Goal: Task Accomplishment & Management: Use online tool/utility

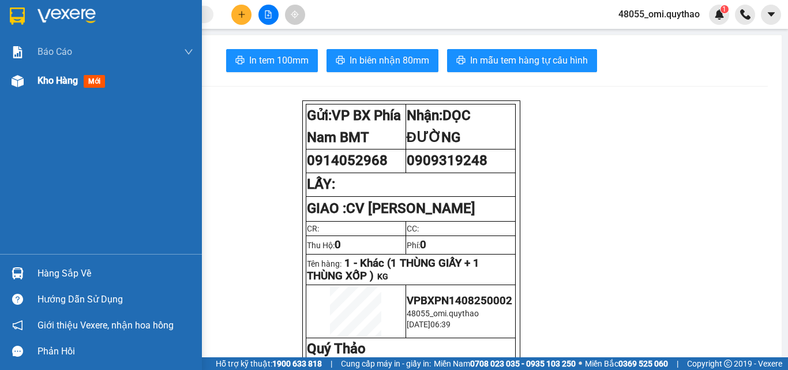
click at [14, 83] on img at bounding box center [18, 81] width 12 height 12
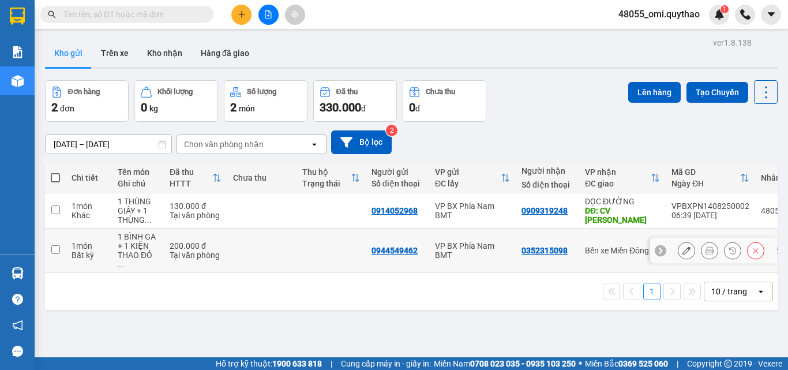
click at [478, 243] on div "VP BX Phía Nam BMT" at bounding box center [472, 250] width 75 height 18
checkbox input "true"
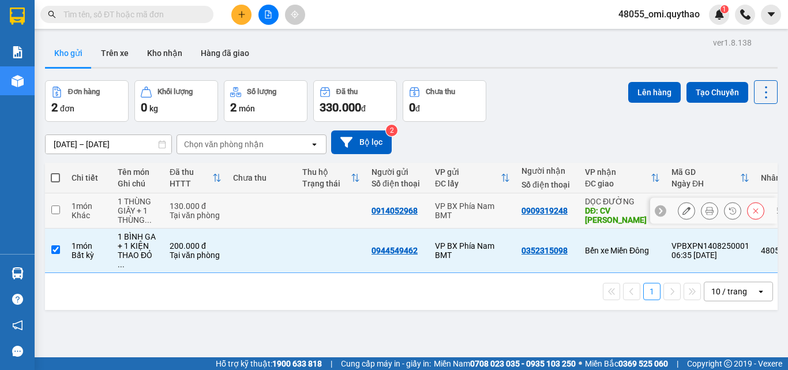
click at [456, 202] on div "VP BX Phía Nam BMT" at bounding box center [472, 210] width 75 height 18
checkbox input "true"
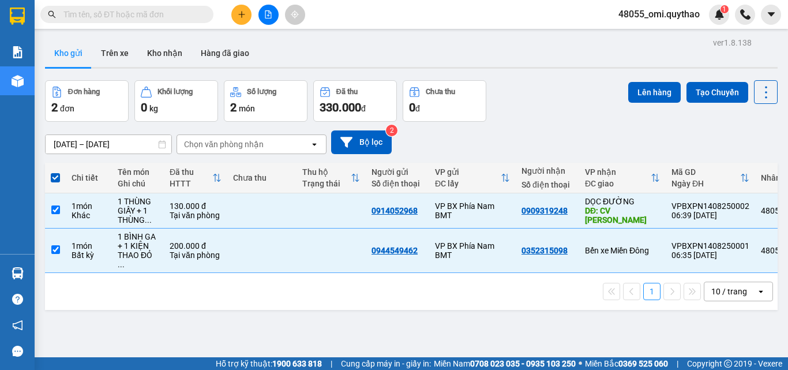
click at [629, 103] on div "Lên hàng Tạo Chuyến" at bounding box center [702, 92] width 149 height 24
click at [640, 91] on button "Lên hàng" at bounding box center [654, 92] width 53 height 21
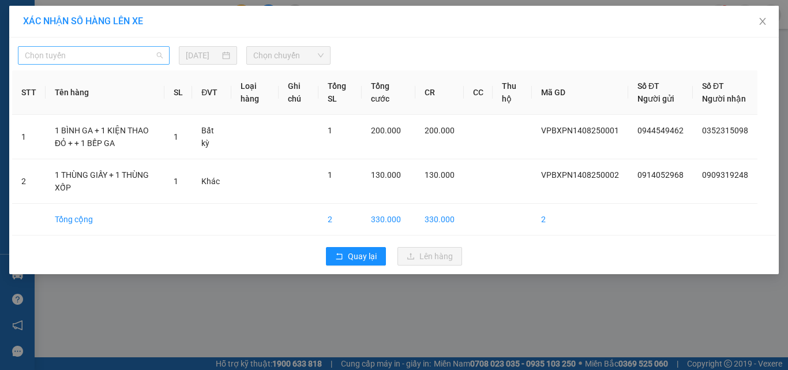
click at [76, 62] on span "Chọn tuyến" at bounding box center [94, 55] width 138 height 17
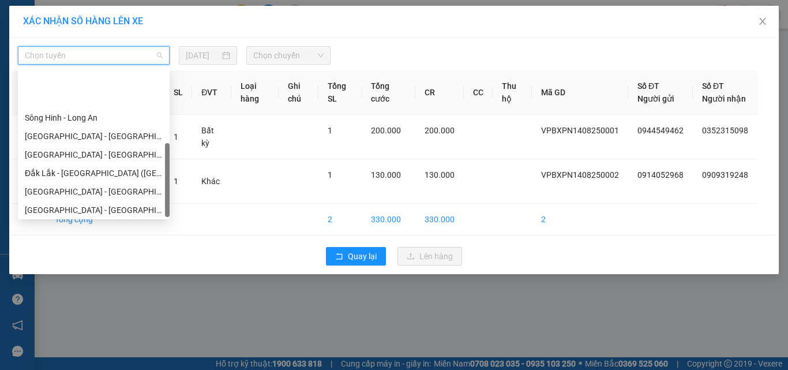
scroll to position [129, 0]
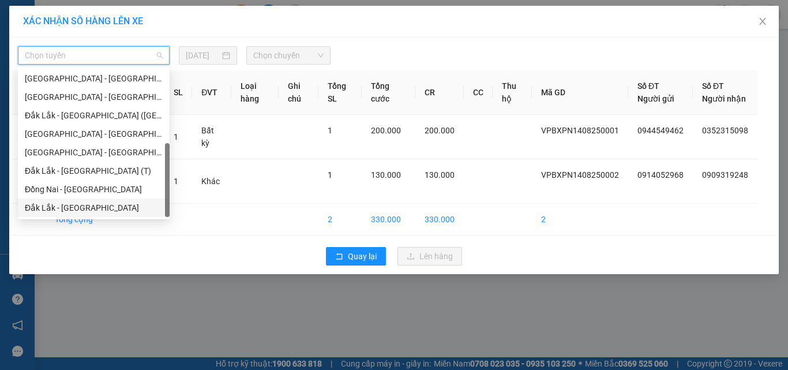
click at [117, 274] on div "Chọn tuyến [DATE] Chọn chuyến STT Tên hàng SL ĐVT Loại hàng Ghi chú Tổng SL Tổn…" at bounding box center [394, 156] width 770 height 237
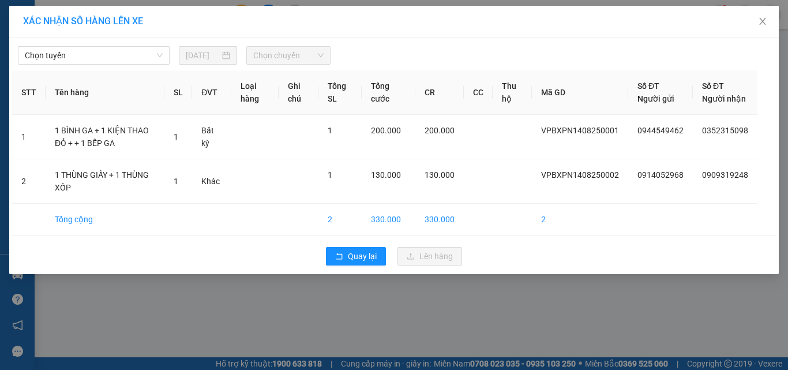
click at [287, 321] on div "XÁC NHẬN SỐ HÀNG LÊN XE Chọn tuyến [DATE] Chọn chuyến STT Tên hàng SL ĐVT Loại …" at bounding box center [394, 185] width 788 height 370
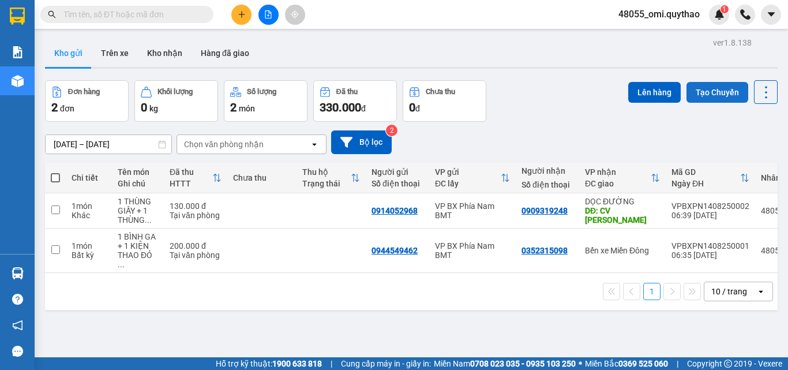
click at [728, 92] on button "Tạo Chuyến" at bounding box center [718, 92] width 62 height 21
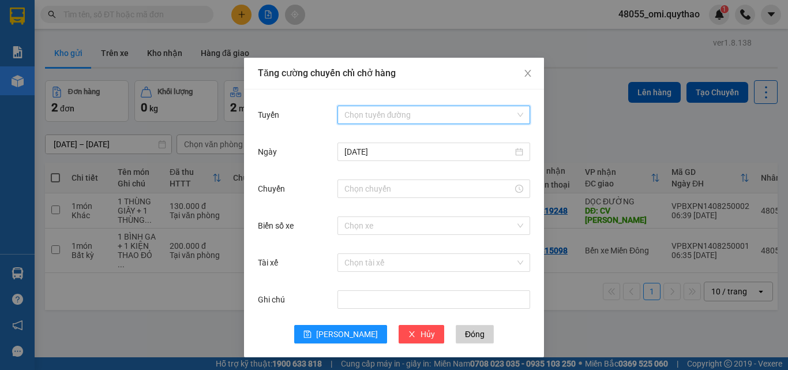
click at [388, 118] on input "Tuyến" at bounding box center [429, 114] width 171 height 17
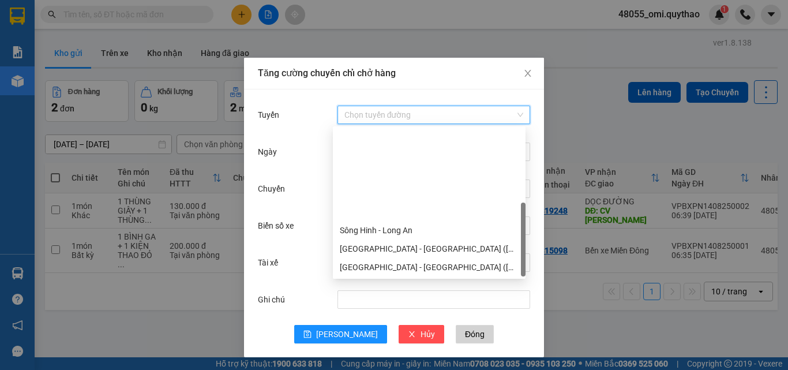
scroll to position [111, 0]
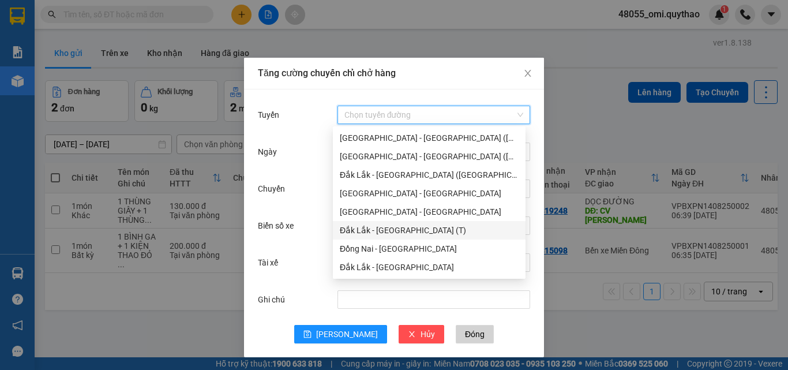
click at [367, 230] on div "Đắk Lắk - [GEOGRAPHIC_DATA] (T)" at bounding box center [429, 230] width 179 height 13
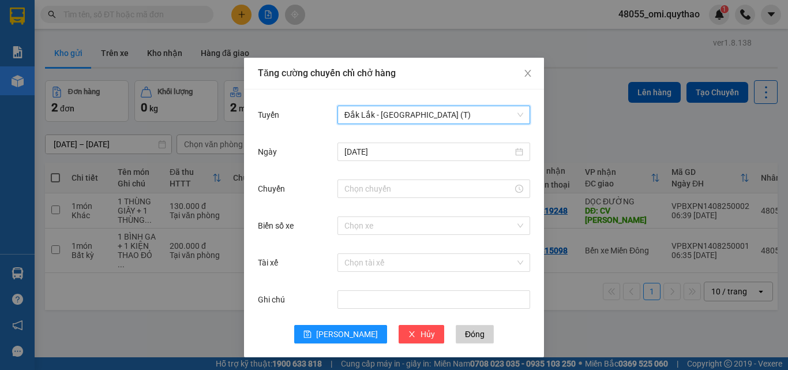
scroll to position [1, 0]
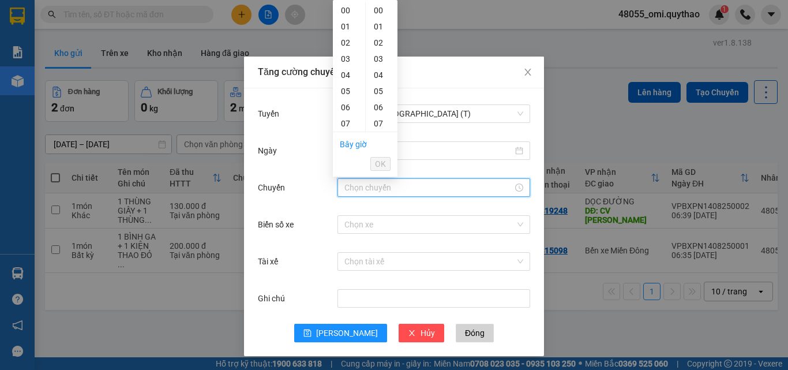
click at [380, 189] on input "Chuyến" at bounding box center [428, 187] width 168 height 13
click at [346, 111] on div "06" at bounding box center [349, 107] width 32 height 16
click at [378, 95] on div "30" at bounding box center [382, 91] width 32 height 16
type input "06:30"
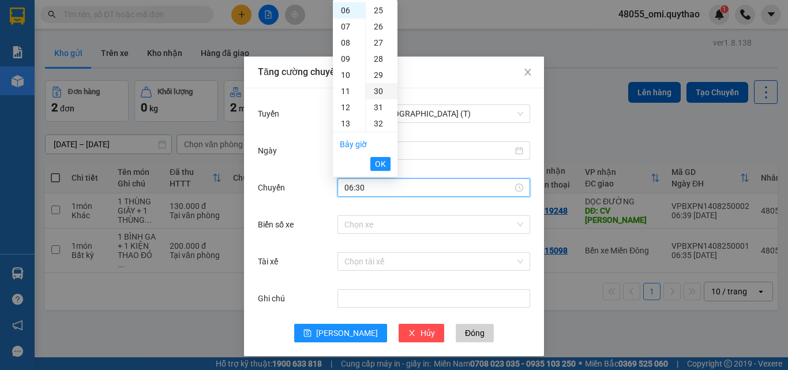
scroll to position [485, 0]
click at [350, 230] on input "Biển số xe" at bounding box center [429, 224] width 171 height 17
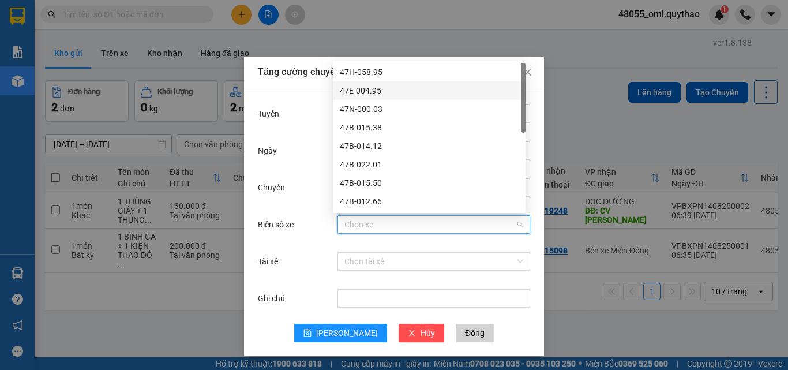
click at [380, 91] on div "47E-004.95" at bounding box center [429, 90] width 179 height 13
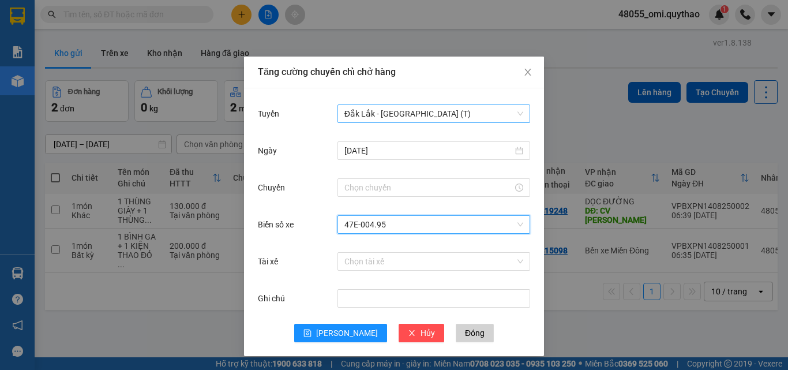
click at [408, 111] on span "Đắk Lắk - [GEOGRAPHIC_DATA] (T)" at bounding box center [433, 113] width 179 height 17
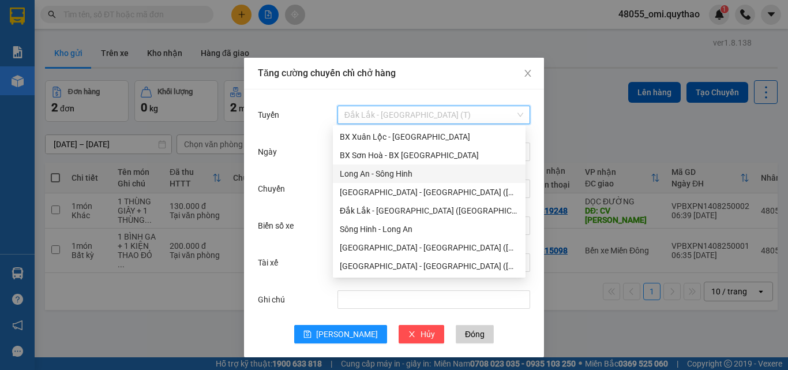
scroll to position [111, 0]
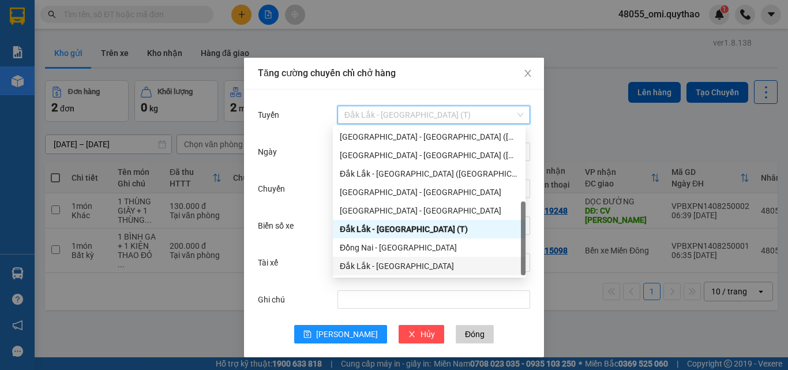
click at [514, 313] on div "Ghi chú" at bounding box center [394, 306] width 272 height 37
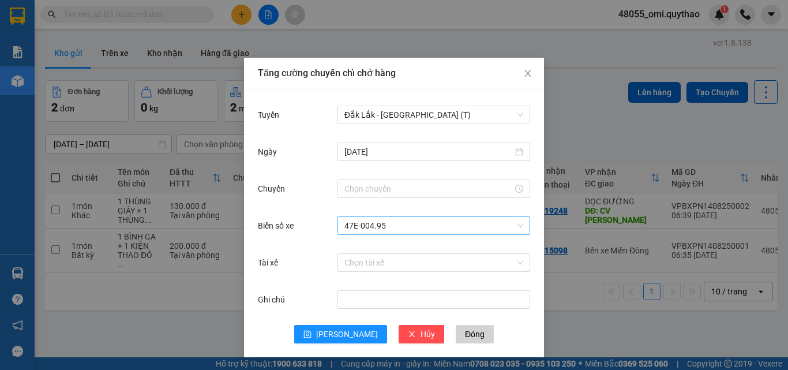
scroll to position [1, 0]
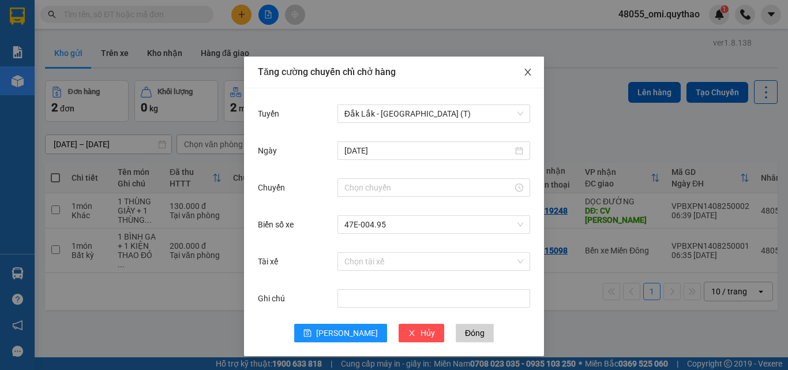
click at [529, 76] on span "Close" at bounding box center [528, 73] width 32 height 32
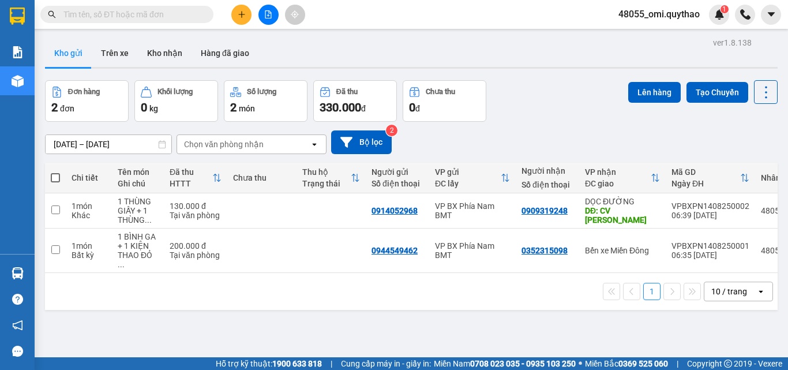
scroll to position [0, 0]
click at [687, 82] on button "Tạo Chuyến" at bounding box center [718, 92] width 62 height 21
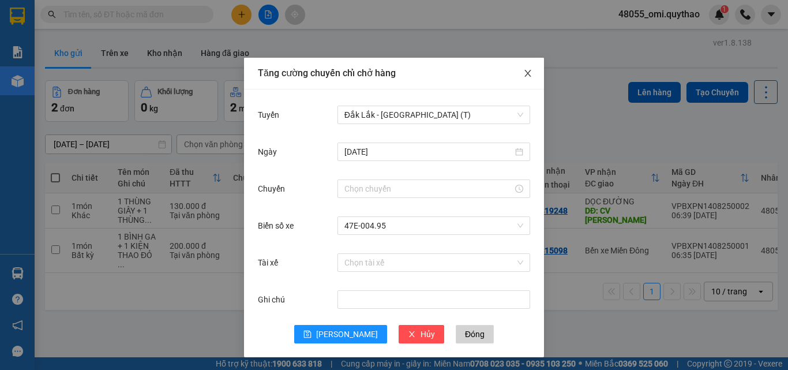
click at [518, 71] on span "Close" at bounding box center [528, 74] width 32 height 32
